Goal: Information Seeking & Learning: Learn about a topic

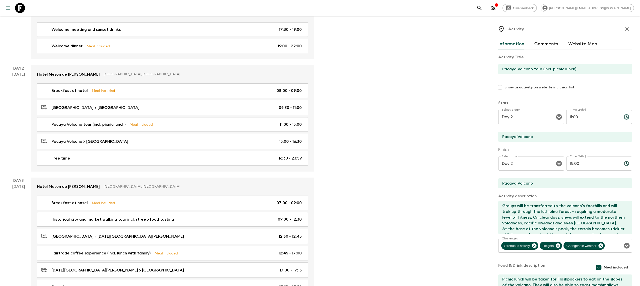
scroll to position [29, 0]
click at [18, 7] on icon at bounding box center [20, 8] width 10 height 10
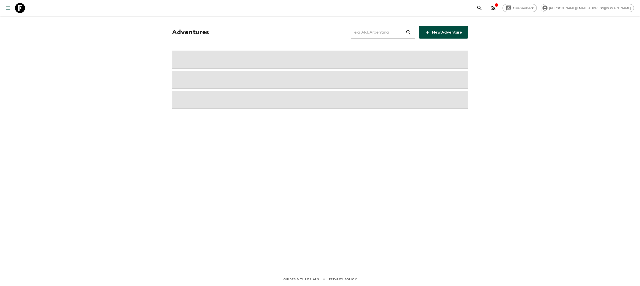
click at [383, 30] on input "text" at bounding box center [378, 32] width 55 height 14
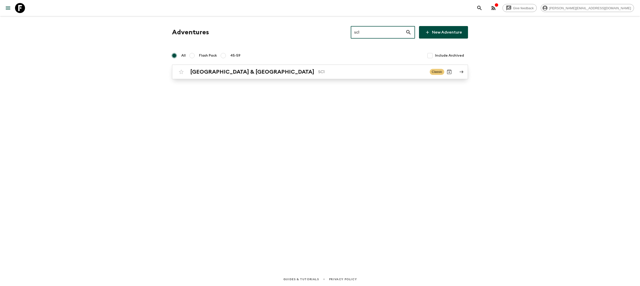
type input "sc1"
click at [304, 77] on link "[GEOGRAPHIC_DATA] & Croatia SC1 Classic" at bounding box center [320, 72] width 296 height 15
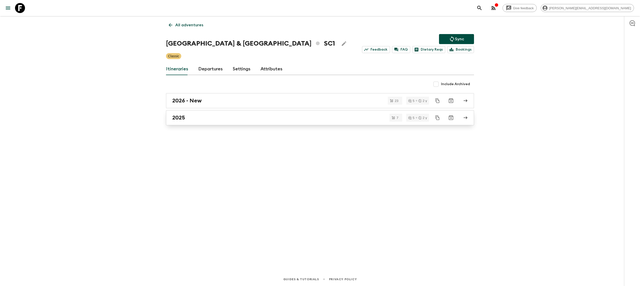
click at [202, 117] on div "2025" at bounding box center [315, 117] width 286 height 7
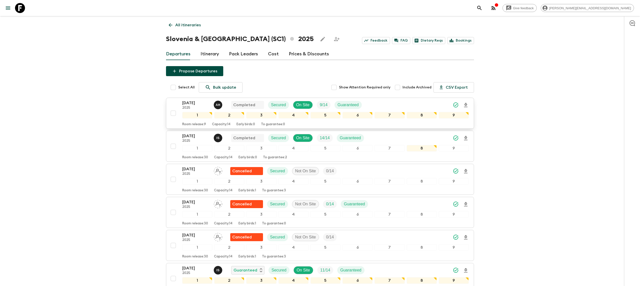
click at [200, 104] on p "[DATE]" at bounding box center [196, 103] width 28 height 6
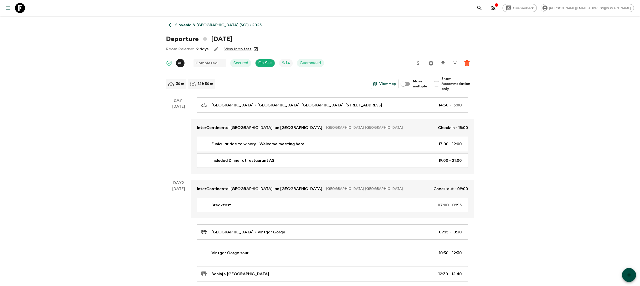
click at [427, 61] on button "Settings" at bounding box center [431, 63] width 10 height 10
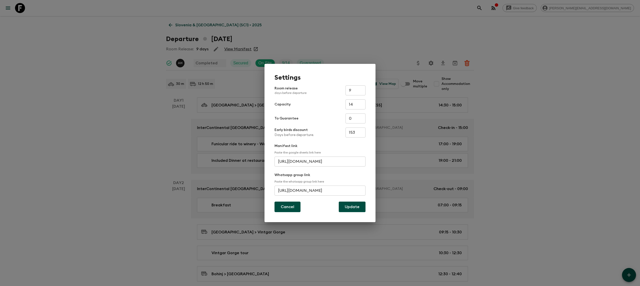
click at [282, 211] on button "Cancel" at bounding box center [288, 206] width 26 height 11
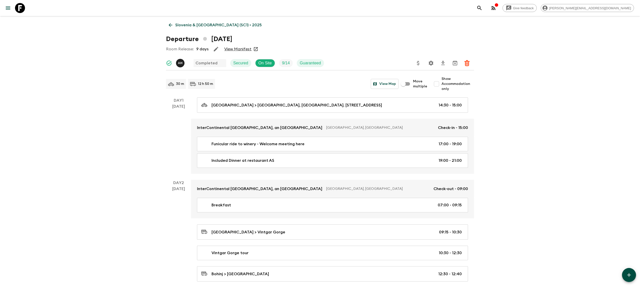
click at [191, 21] on link "Slovenia & [GEOGRAPHIC_DATA] (SC1) • 2025" at bounding box center [215, 25] width 99 height 10
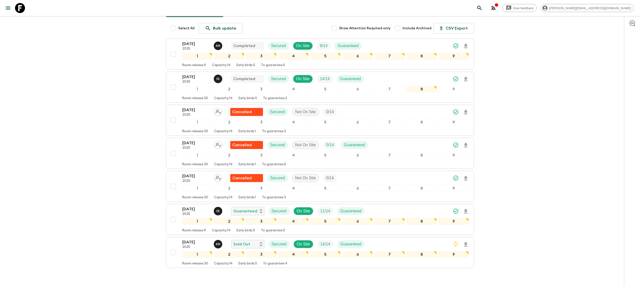
scroll to position [89, 0]
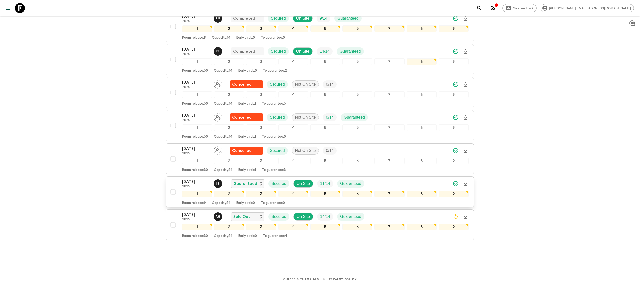
click at [465, 181] on icon "Download Onboarding" at bounding box center [466, 183] width 4 height 4
click at [17, 9] on icon at bounding box center [20, 8] width 10 height 10
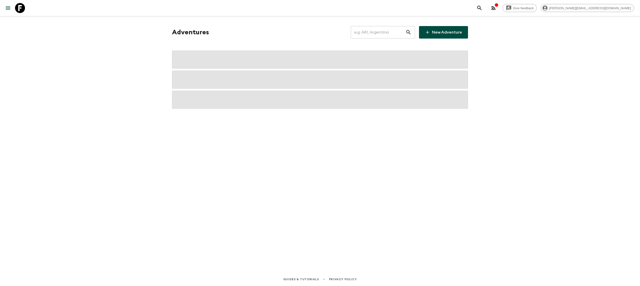
click at [375, 32] on input "text" at bounding box center [378, 32] width 55 height 14
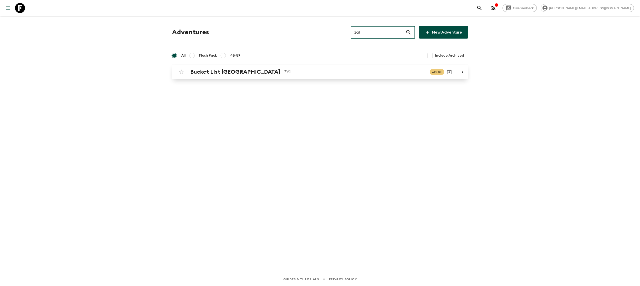
type input "za1"
click at [273, 75] on div "Bucket List [GEOGRAPHIC_DATA] ZA1 Classic" at bounding box center [310, 72] width 268 height 10
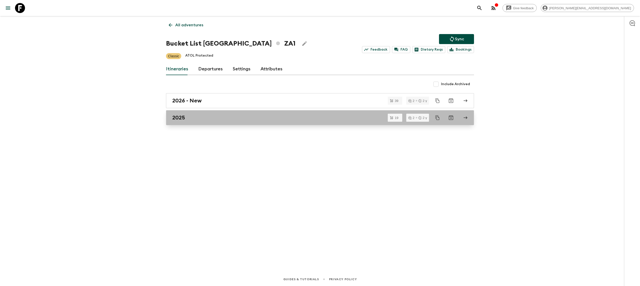
click at [198, 121] on div "2025" at bounding box center [315, 117] width 286 height 7
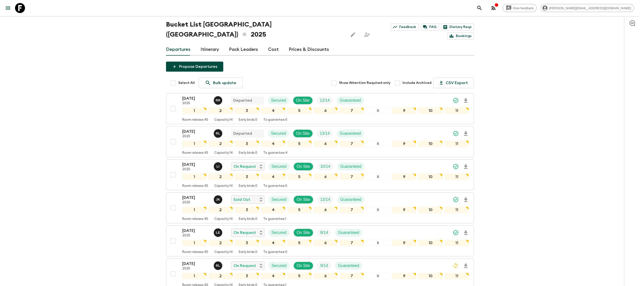
scroll to position [15, 0]
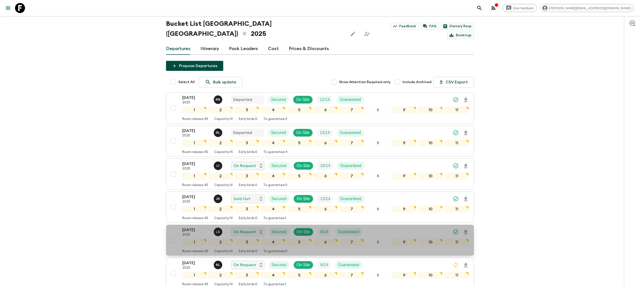
click at [465, 230] on icon "Download Onboarding" at bounding box center [466, 232] width 4 height 4
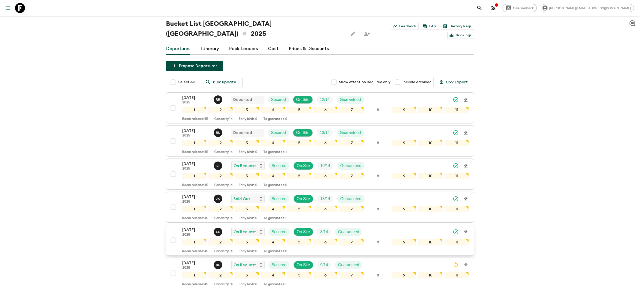
drag, startPoint x: 20, startPoint y: 10, endPoint x: 324, endPoint y: 2, distance: 304.2
click at [20, 10] on icon at bounding box center [20, 8] width 10 height 10
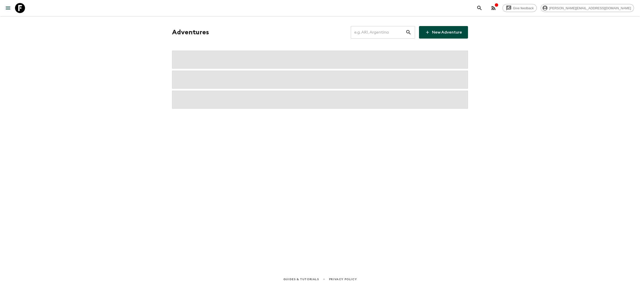
click at [385, 42] on div "Adventures ​ New Adventure" at bounding box center [320, 67] width 308 height 83
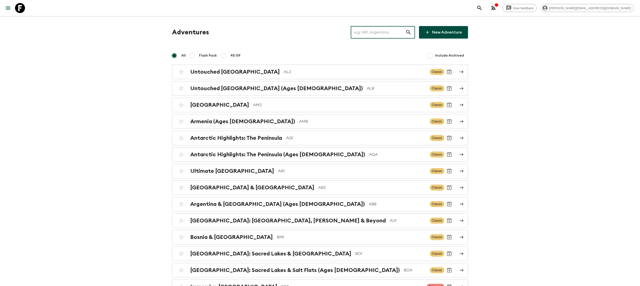
click at [381, 36] on input "text" at bounding box center [378, 32] width 55 height 14
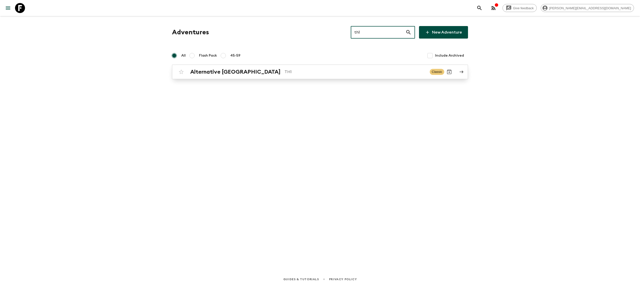
type input "th1"
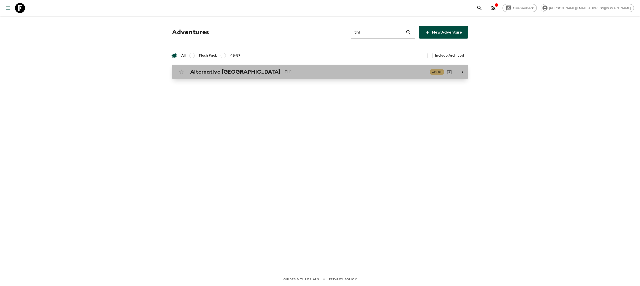
click at [302, 71] on p "TH1" at bounding box center [355, 72] width 141 height 6
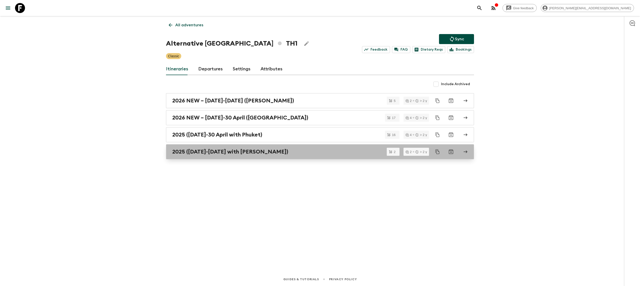
click at [213, 155] on h2 "2025 ([DATE]-[DATE] with [PERSON_NAME])" at bounding box center [230, 151] width 116 height 7
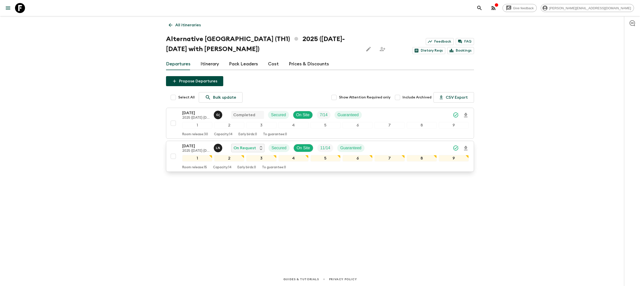
click at [465, 146] on icon "Download Onboarding" at bounding box center [466, 148] width 6 height 6
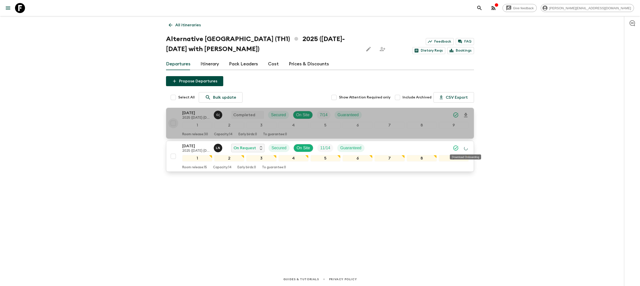
click at [176, 121] on input "checkbox" at bounding box center [173, 123] width 10 height 10
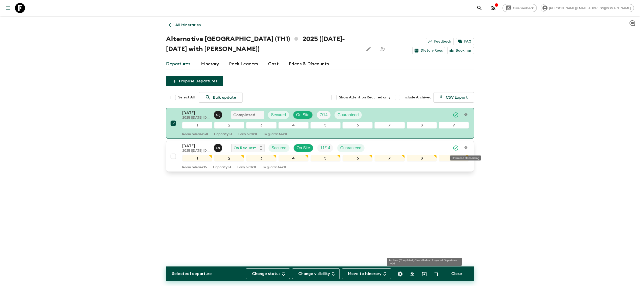
click at [423, 275] on icon "Archive (Completed, Cancelled or Unsynced Departures only)" at bounding box center [424, 274] width 6 height 6
checkbox input "false"
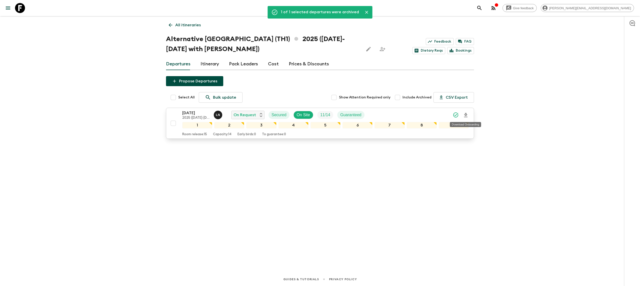
click at [19, 8] on icon at bounding box center [20, 8] width 10 height 10
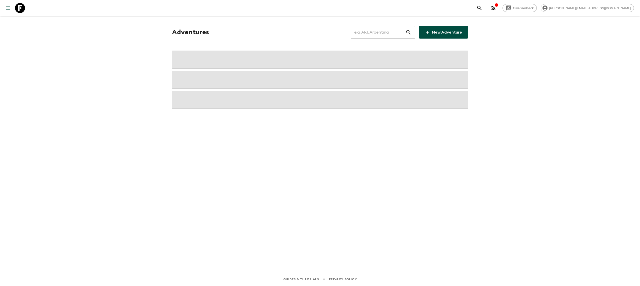
click at [370, 33] on input "text" at bounding box center [378, 32] width 55 height 14
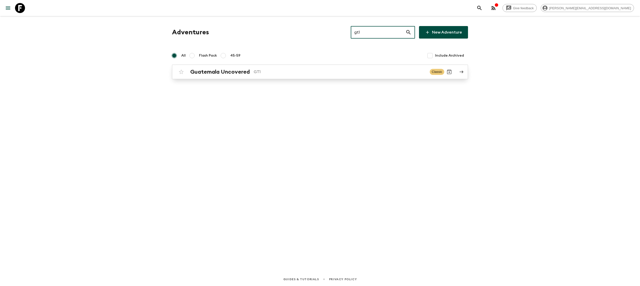
type input "gt1"
click at [276, 72] on p "GT1" at bounding box center [340, 72] width 172 height 6
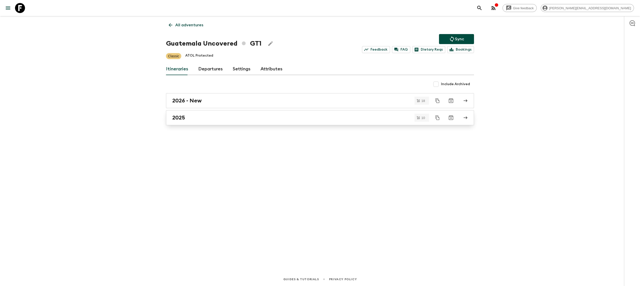
click at [216, 121] on div "2025" at bounding box center [315, 117] width 286 height 7
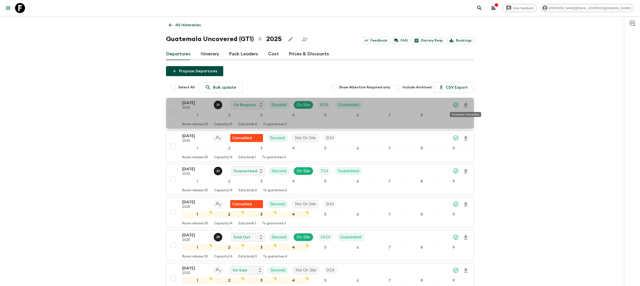
click at [468, 103] on icon "Download Onboarding" at bounding box center [466, 105] width 6 height 6
